Goal: Information Seeking & Learning: Learn about a topic

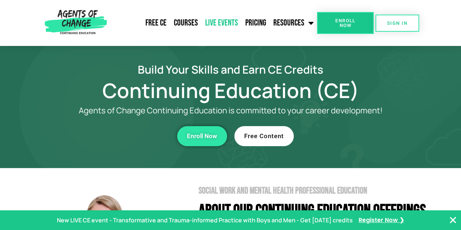
click at [222, 24] on link "Live Events" at bounding box center [222, 23] width 40 height 18
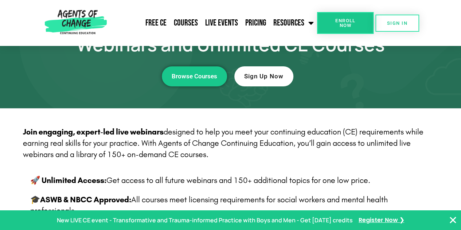
scroll to position [90, 0]
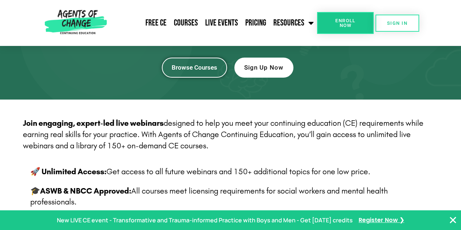
click at [203, 69] on span "Browse Courses" at bounding box center [195, 68] width 46 height 6
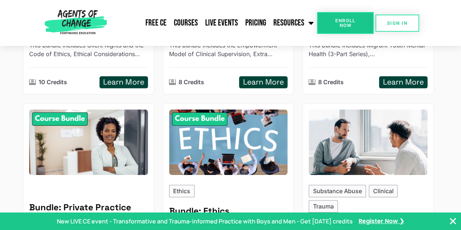
scroll to position [248, 0]
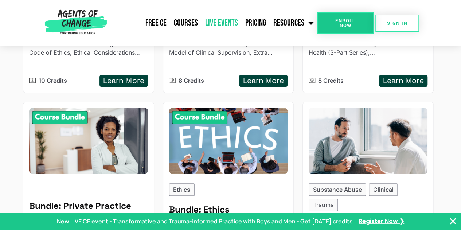
click at [220, 22] on link "Live Events" at bounding box center [222, 23] width 40 height 18
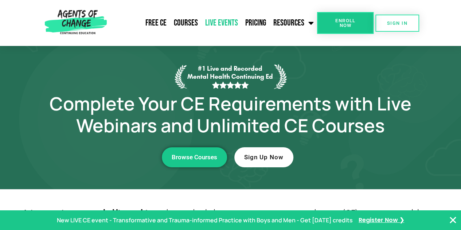
click at [221, 24] on link "Live Events" at bounding box center [222, 23] width 40 height 18
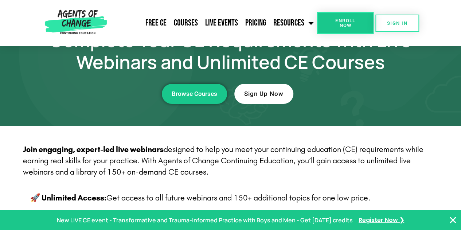
scroll to position [94, 0]
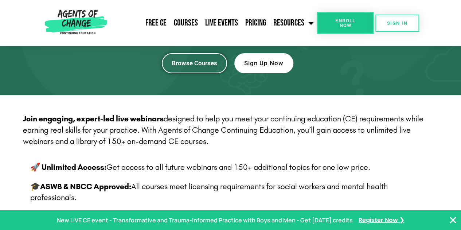
click at [207, 68] on link "Browse Courses" at bounding box center [194, 63] width 65 height 20
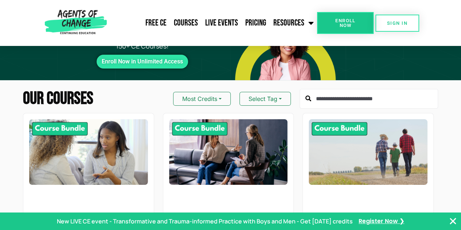
scroll to position [53, 0]
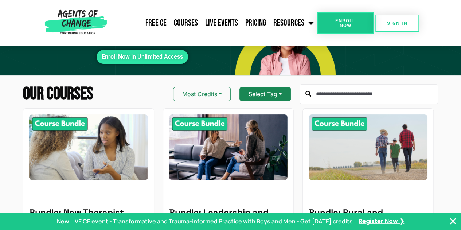
click at [281, 87] on button "Select Tag" at bounding box center [264, 94] width 51 height 14
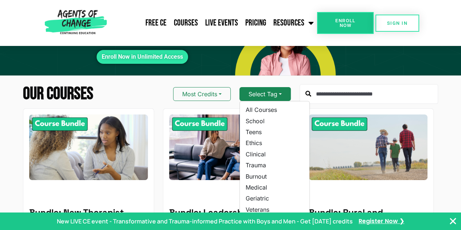
click at [281, 87] on button "Select Tag" at bounding box center [264, 94] width 51 height 14
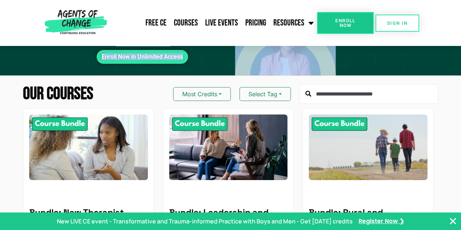
drag, startPoint x: 458, startPoint y: 41, endPoint x: 458, endPoint y: 55, distance: 13.5
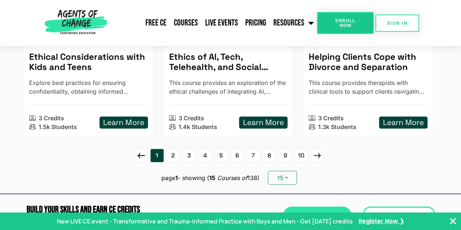
scroll to position [1004, 0]
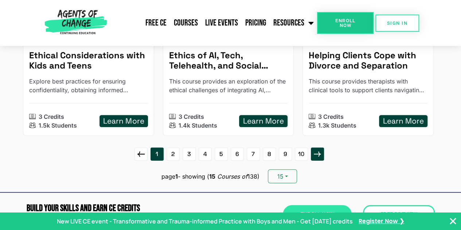
click at [318, 152] on icon at bounding box center [317, 154] width 7 height 5
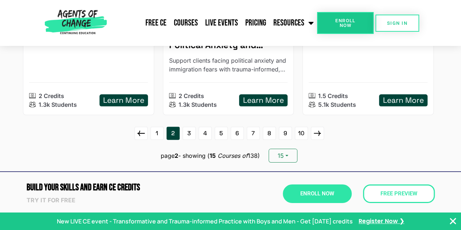
scroll to position [1070, 0]
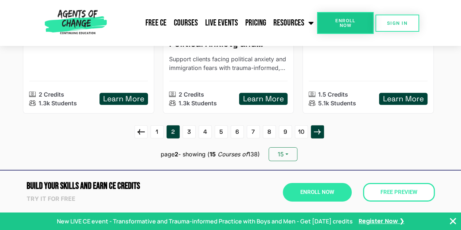
click at [317, 126] on icon at bounding box center [317, 132] width 12 height 12
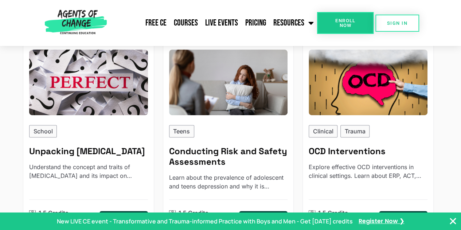
scroll to position [129, 0]
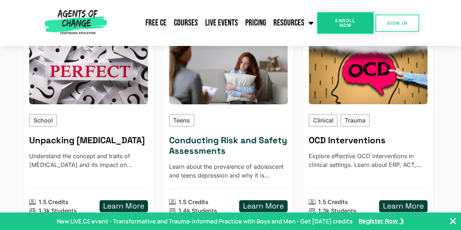
click at [206, 135] on h5 "Conducting Risk and Safety Assessments" at bounding box center [228, 145] width 119 height 21
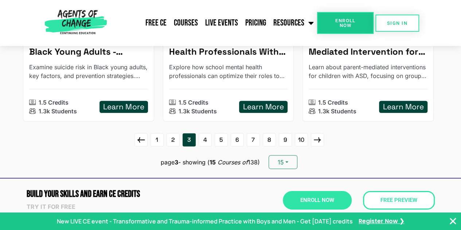
scroll to position [1049, 0]
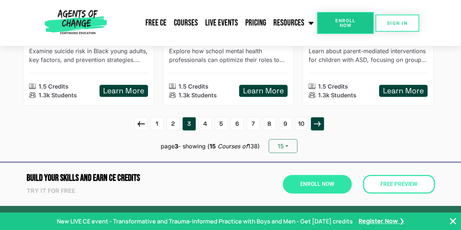
click at [318, 118] on icon at bounding box center [317, 124] width 12 height 12
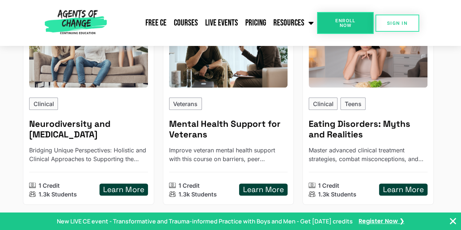
scroll to position [756, 0]
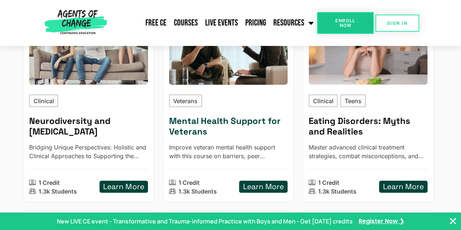
click at [264, 182] on h5 "Learn More" at bounding box center [263, 186] width 41 height 9
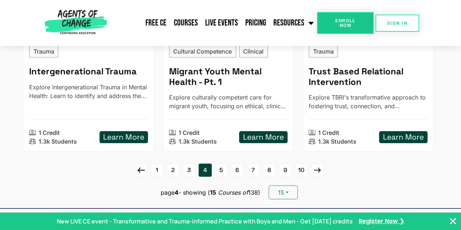
scroll to position [1004, 0]
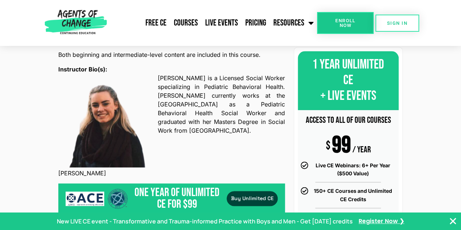
scroll to position [422, 0]
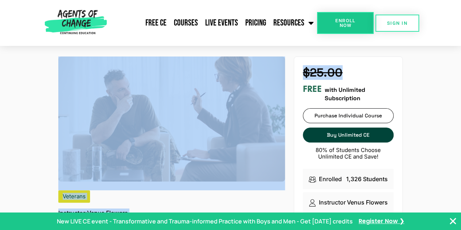
drag, startPoint x: 460, startPoint y: 27, endPoint x: 461, endPoint y: 48, distance: 20.8
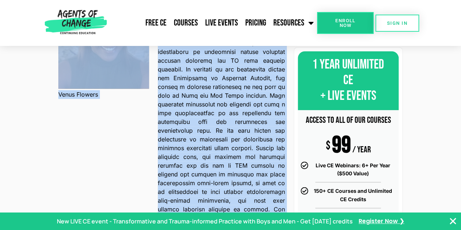
scroll to position [491, 0]
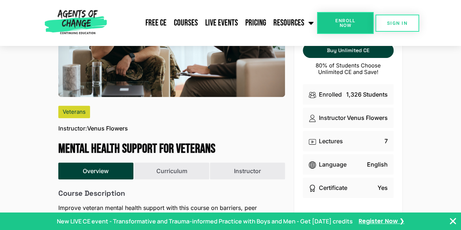
scroll to position [0, 0]
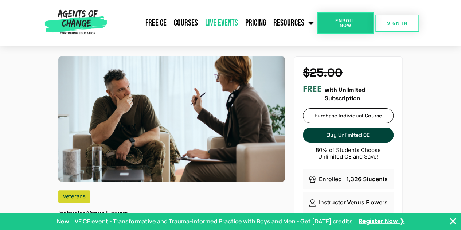
click at [223, 23] on link "Live Events" at bounding box center [222, 23] width 40 height 18
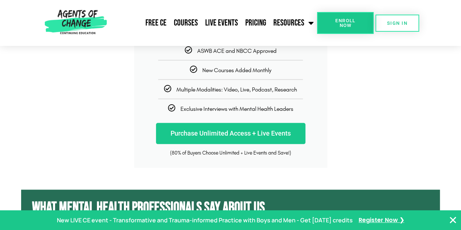
scroll to position [3118, 0]
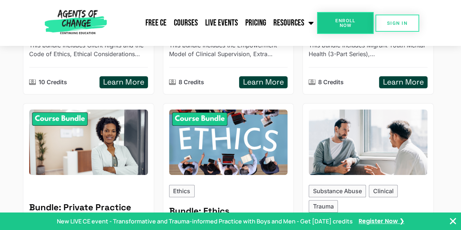
scroll to position [248, 0]
